Goal: Find specific page/section: Find specific page/section

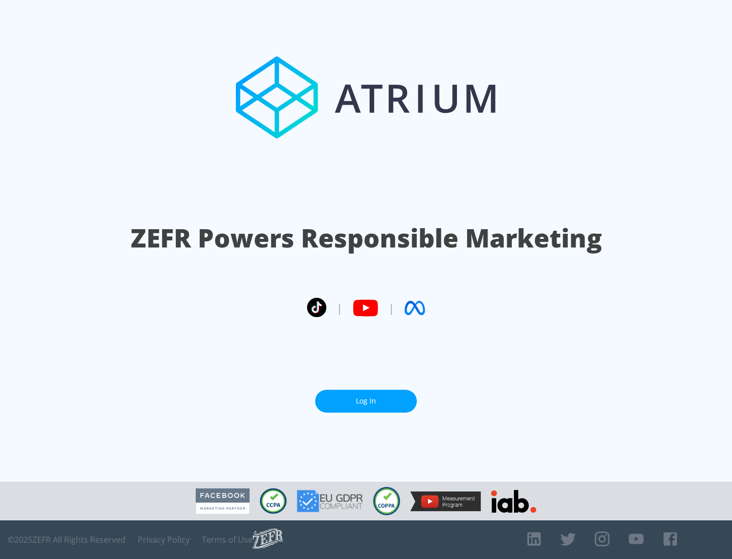
click at [366, 401] on link "Log In" at bounding box center [366, 401] width 102 height 23
